Goal: Task Accomplishment & Management: Manage account settings

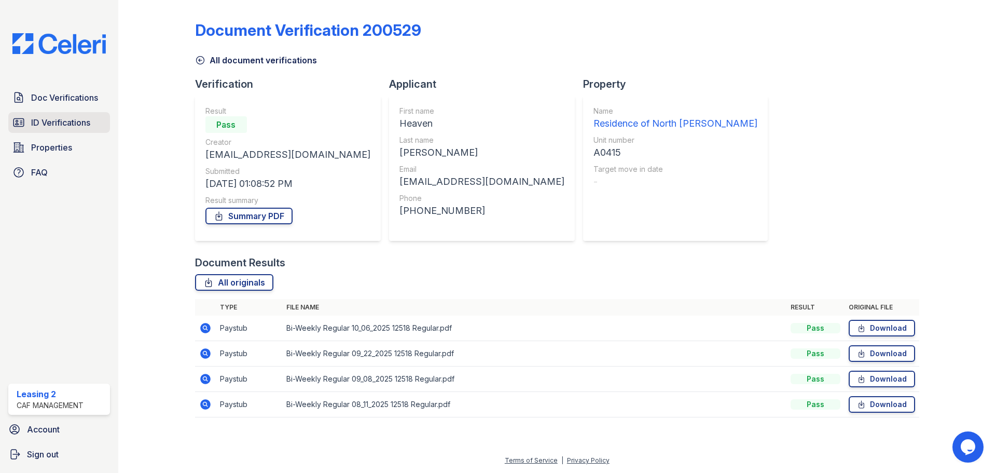
click at [48, 123] on span "ID Verifications" at bounding box center [60, 122] width 59 height 12
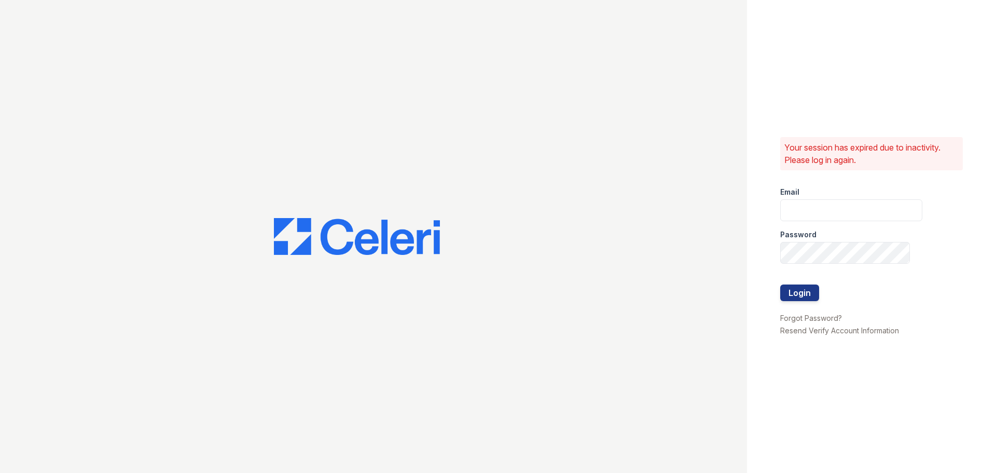
type input "[EMAIL_ADDRESS][DOMAIN_NAME]"
click at [806, 287] on button "Login" at bounding box center [799, 292] width 39 height 17
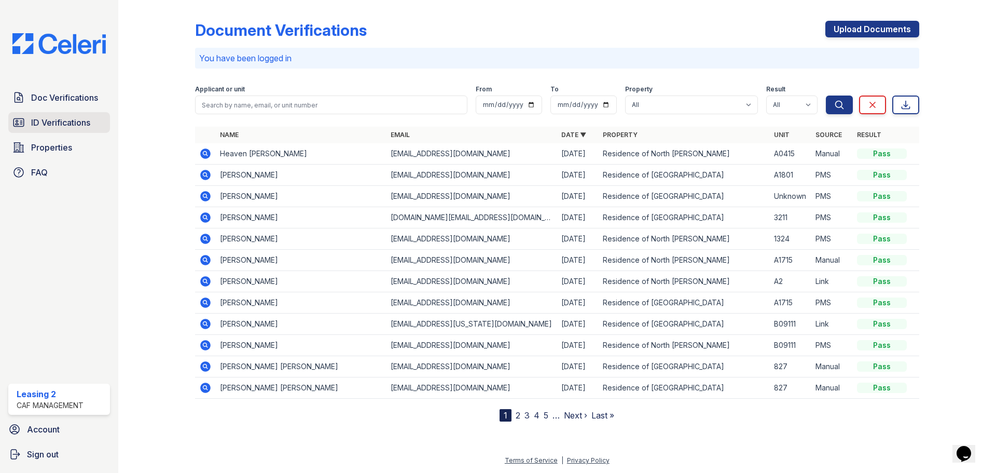
click at [56, 124] on span "ID Verifications" at bounding box center [60, 122] width 59 height 12
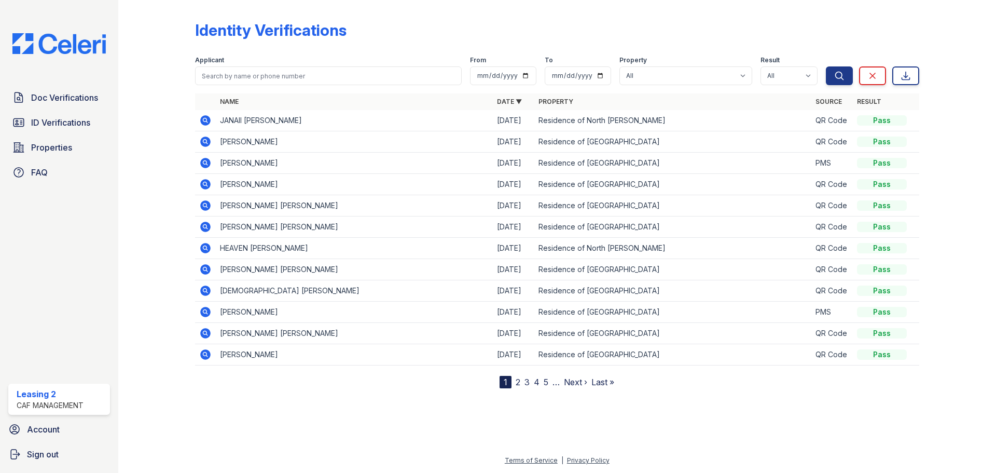
click at [542, 26] on div "Identity Verifications" at bounding box center [557, 34] width 724 height 27
